Goal: Communication & Community: Answer question/provide support

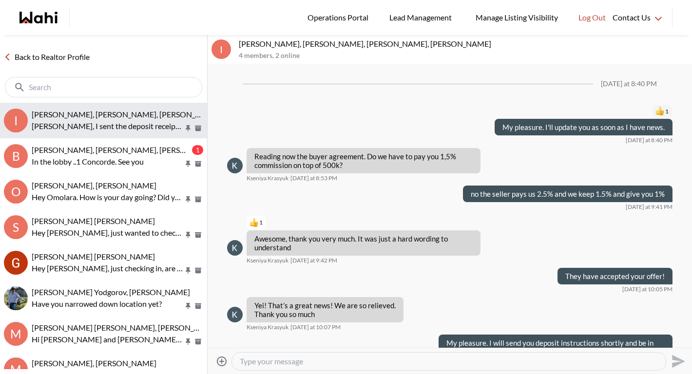
scroll to position [884, 0]
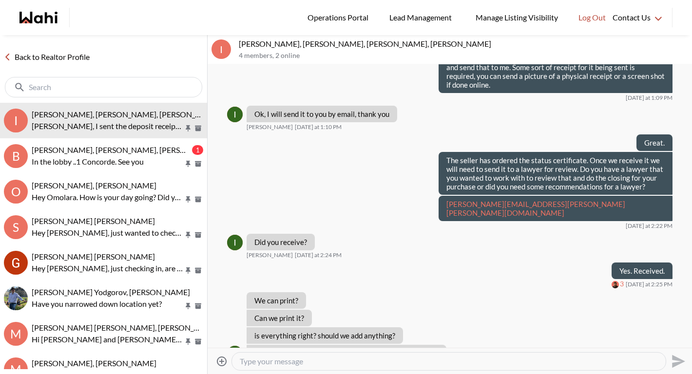
click at [355, 362] on textarea "Type your message" at bounding box center [449, 362] width 418 height 10
type textarea "Yes you don't need to do anything else for the deposit then."
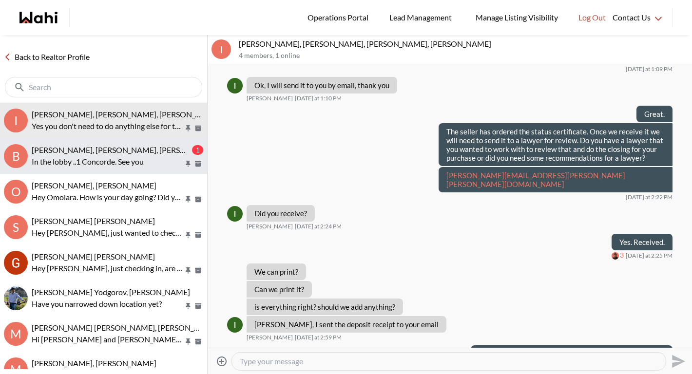
click at [153, 162] on p "In the lobby ..1 Concorde. See you" at bounding box center [108, 162] width 152 height 12
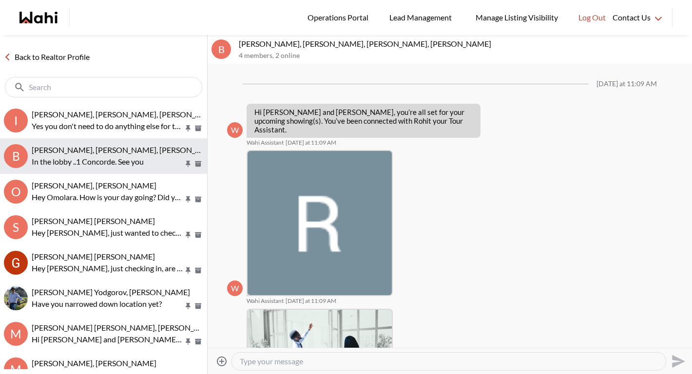
scroll to position [555, 0]
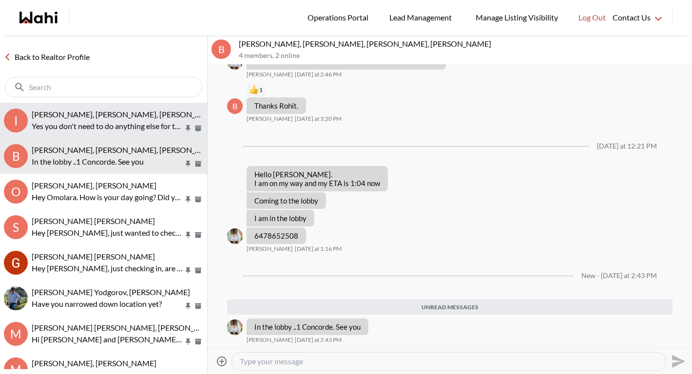
click at [123, 127] on p "Yes you don't need to do anything else for the deposit then." at bounding box center [108, 126] width 152 height 12
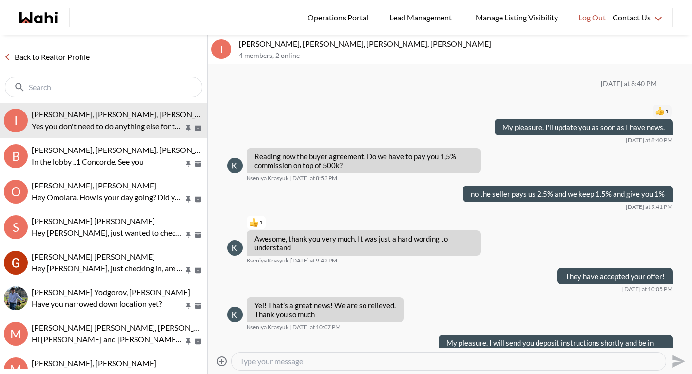
scroll to position [912, 0]
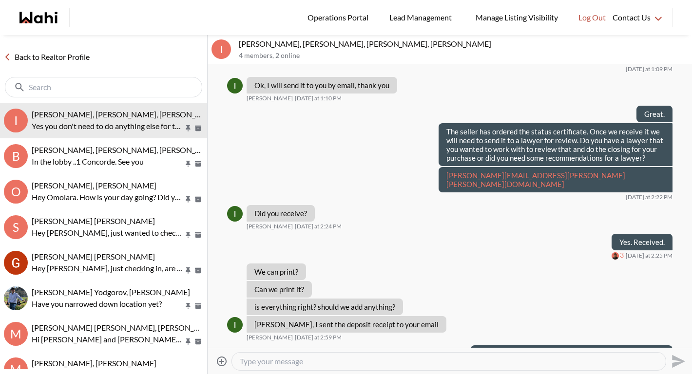
click at [77, 58] on link "Back to Realtor Profile" at bounding box center [47, 57] width 94 height 13
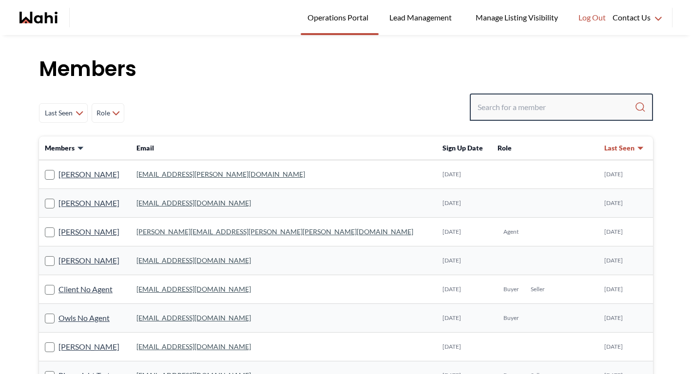
click at [501, 106] on input "Search input" at bounding box center [556, 107] width 157 height 18
paste input "tadia.hines@icloud.com"
type input "tadia.hines@icloud.com"
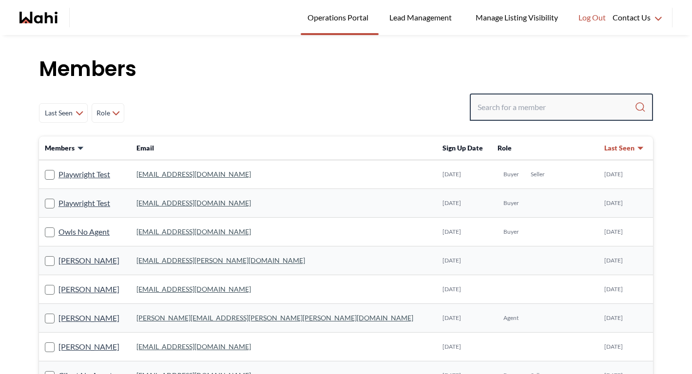
click at [540, 106] on input "Search input" at bounding box center [556, 107] width 157 height 18
paste input "aubrey-[EMAIL_ADDRESS][DOMAIN_NAME]"
type input "aubrey-[EMAIL_ADDRESS][DOMAIN_NAME]"
